Goal: Navigation & Orientation: Find specific page/section

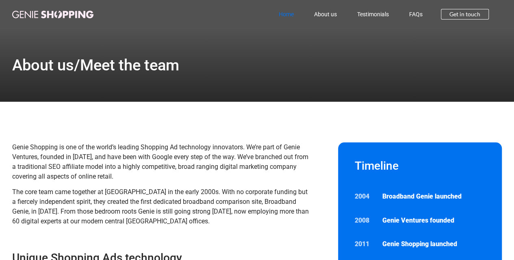
click at [287, 14] on link "Home" at bounding box center [286, 14] width 35 height 19
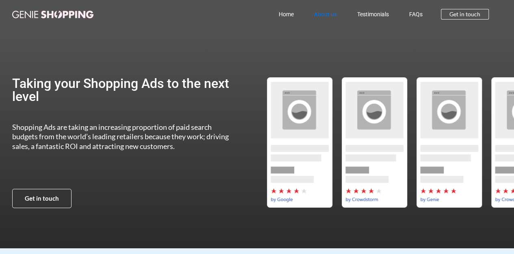
click at [330, 13] on link "About us" at bounding box center [325, 14] width 43 height 19
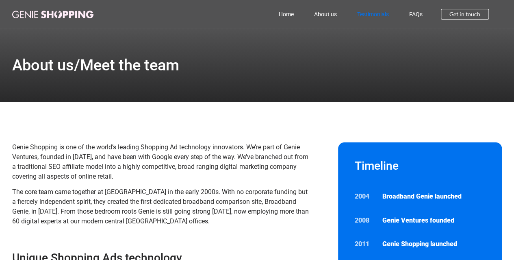
click at [371, 13] on link "Testimonials" at bounding box center [373, 14] width 52 height 19
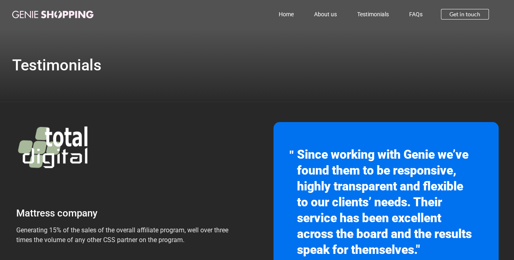
drag, startPoint x: 325, startPoint y: 78, endPoint x: 325, endPoint y: 72, distance: 5.3
click at [289, 15] on link "Home" at bounding box center [286, 14] width 35 height 19
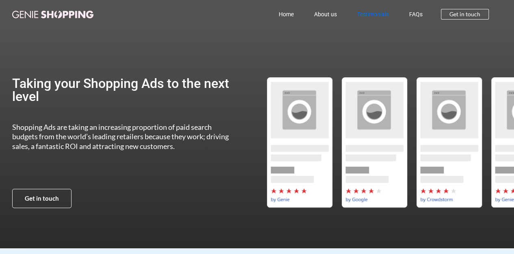
click at [368, 13] on link "Testimonials" at bounding box center [373, 14] width 52 height 19
